Goal: Communication & Community: Ask a question

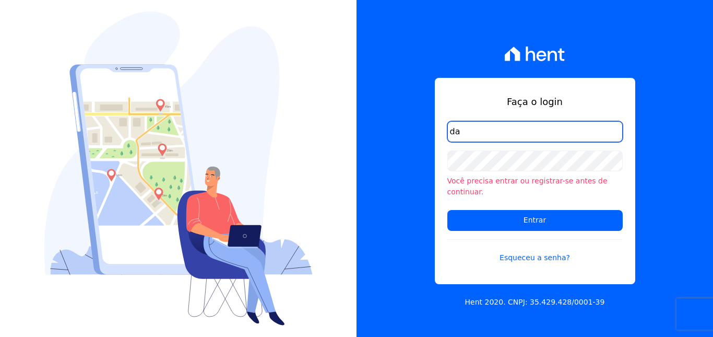
type input "[EMAIL_ADDRESS][DOMAIN_NAME]"
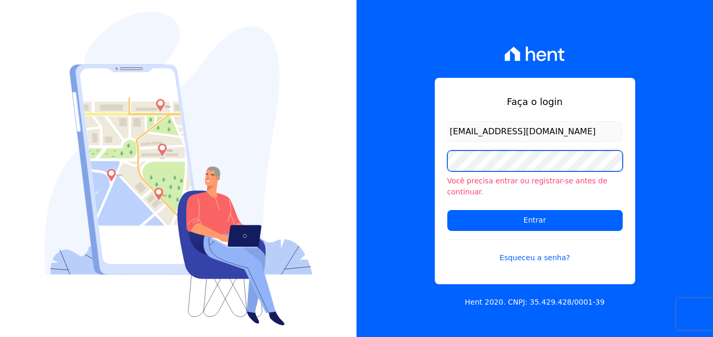
click at [448, 210] on input "Entrar" at bounding box center [535, 220] width 175 height 21
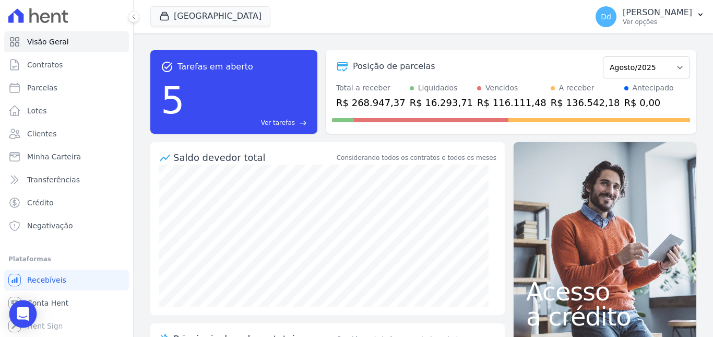
click at [16, 316] on div "Open Intercom Messenger" at bounding box center [23, 314] width 28 height 28
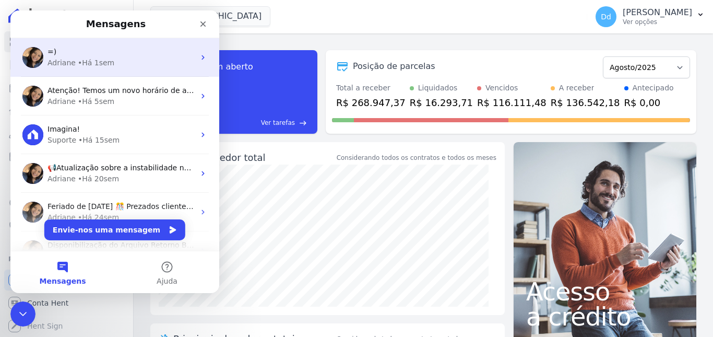
click at [103, 63] on div "• Há 1sem" at bounding box center [96, 62] width 37 height 11
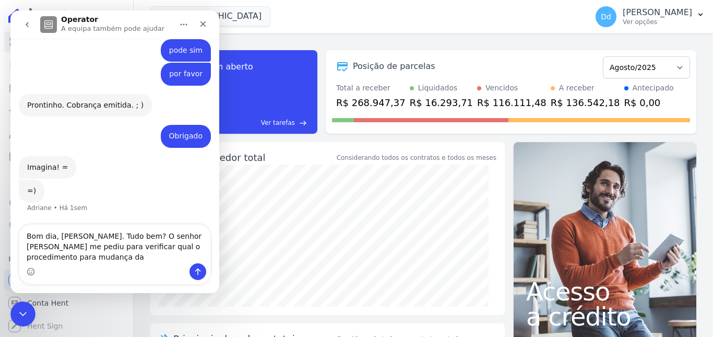
scroll to position [5947, 0]
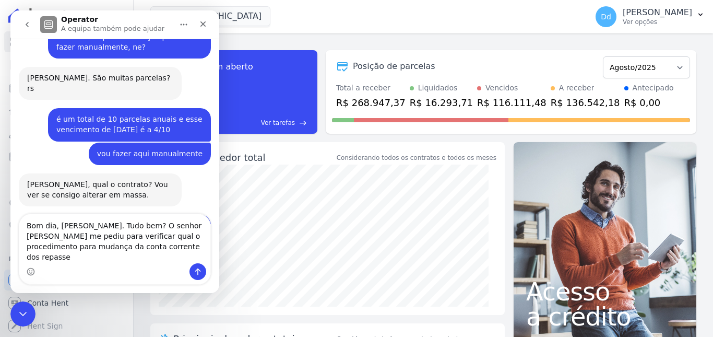
type textarea "Bom dia, [PERSON_NAME]. Tudo bem? O senhor [PERSON_NAME] me pediu para verifica…"
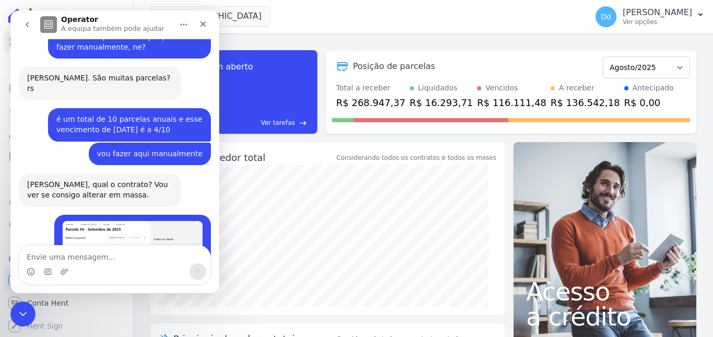
scroll to position [6002, 0]
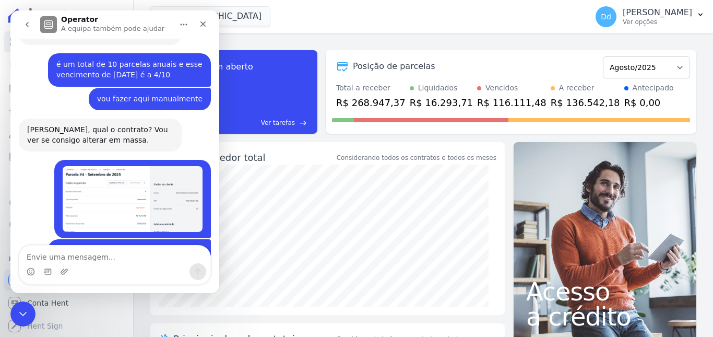
click at [116, 257] on textarea "Envie uma mensagem..." at bounding box center [114, 254] width 191 height 18
type textarea "É"
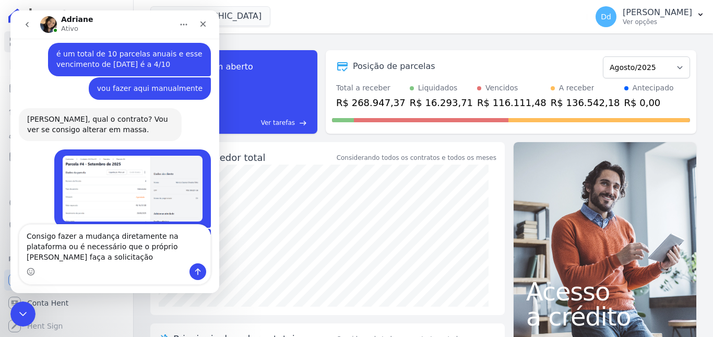
scroll to position [6023, 0]
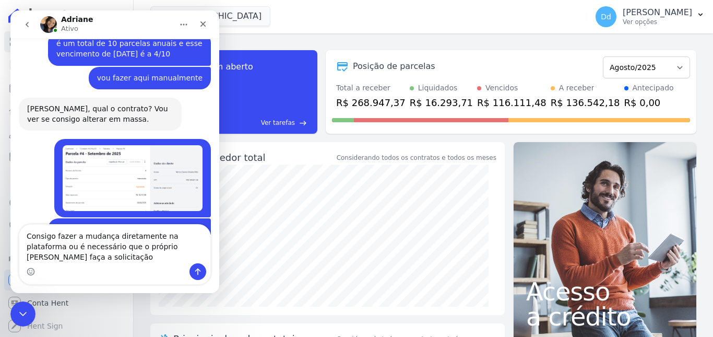
type textarea "Consigo fazer a mudança diretamente na plataforma ou é necessário que o próprio…"
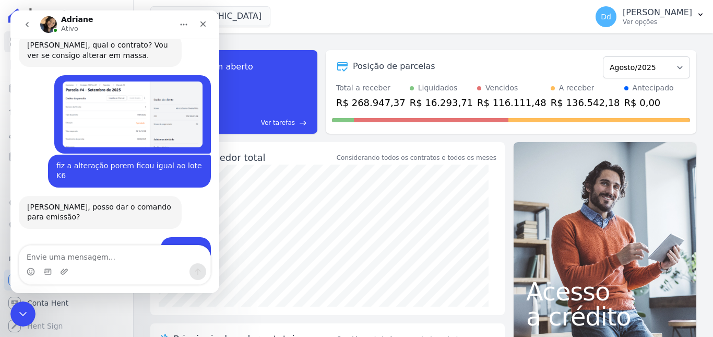
scroll to position [6114, 0]
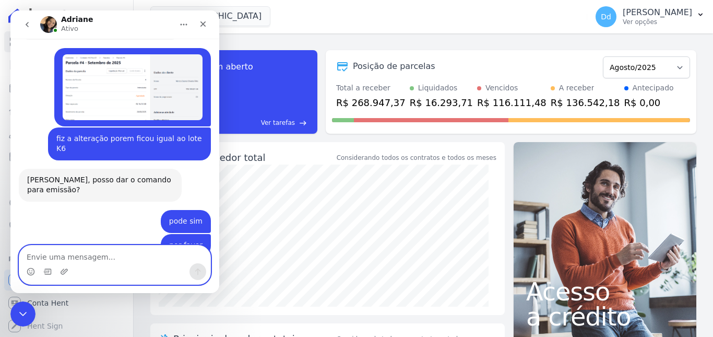
click at [85, 257] on textarea "Envie uma mensagem..." at bounding box center [114, 254] width 191 height 18
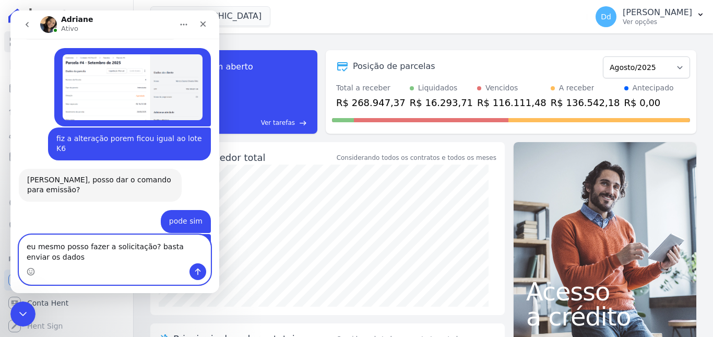
scroll to position [6124, 0]
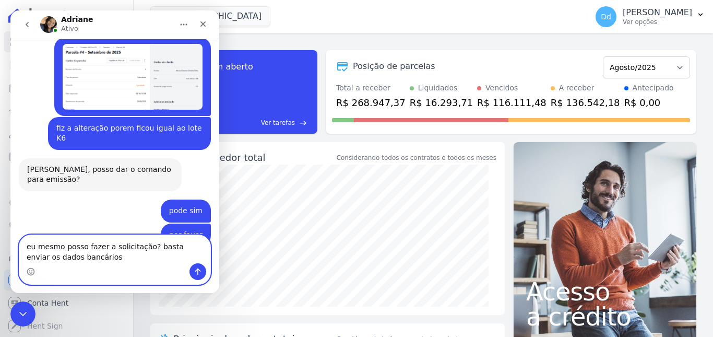
type textarea "eu mesmo posso fazer a solicitação? basta enviar os dados bancários?"
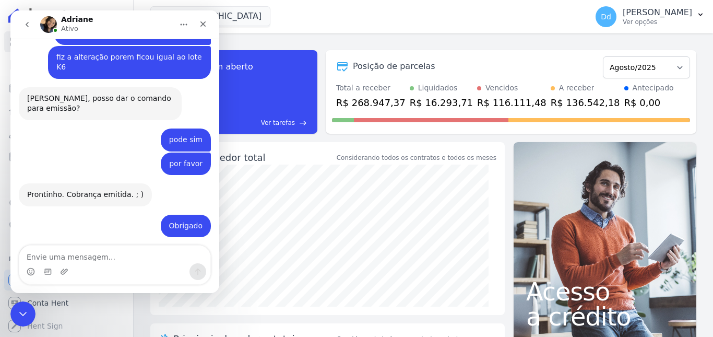
scroll to position [6186, 0]
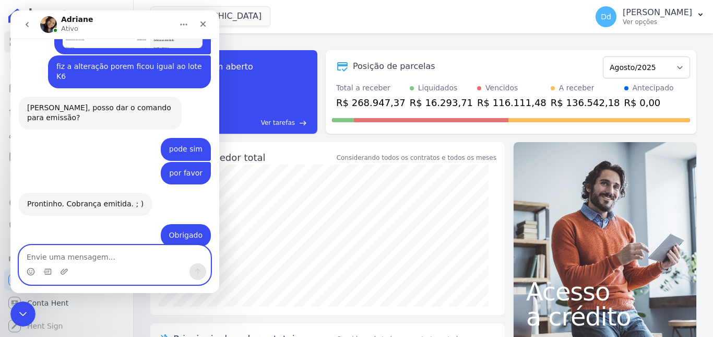
click at [79, 252] on textarea "Envie uma mensagem..." at bounding box center [114, 254] width 191 height 18
type textarea "blz, vou solicitar os dados e te mando aqui"
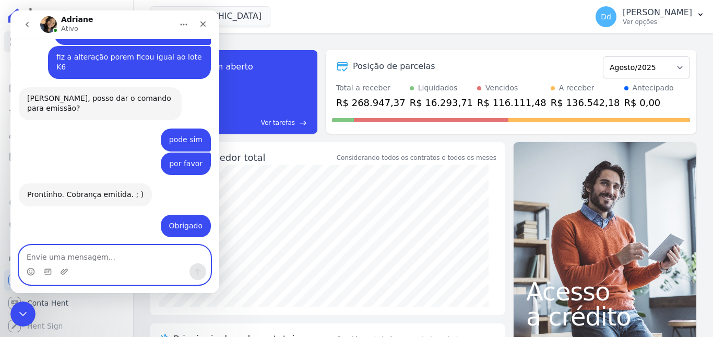
scroll to position [6217, 0]
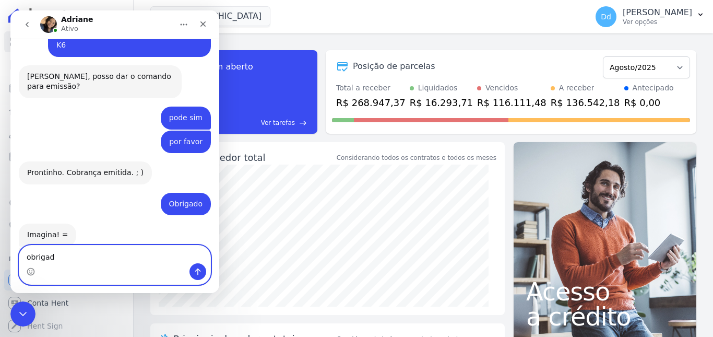
type textarea "obrigado"
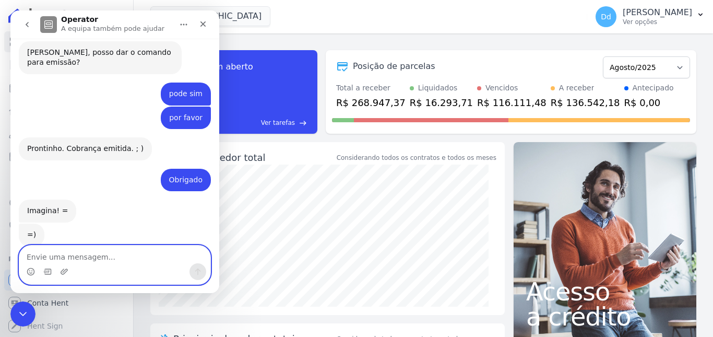
scroll to position [6272, 0]
